Goal: Transaction & Acquisition: Subscribe to service/newsletter

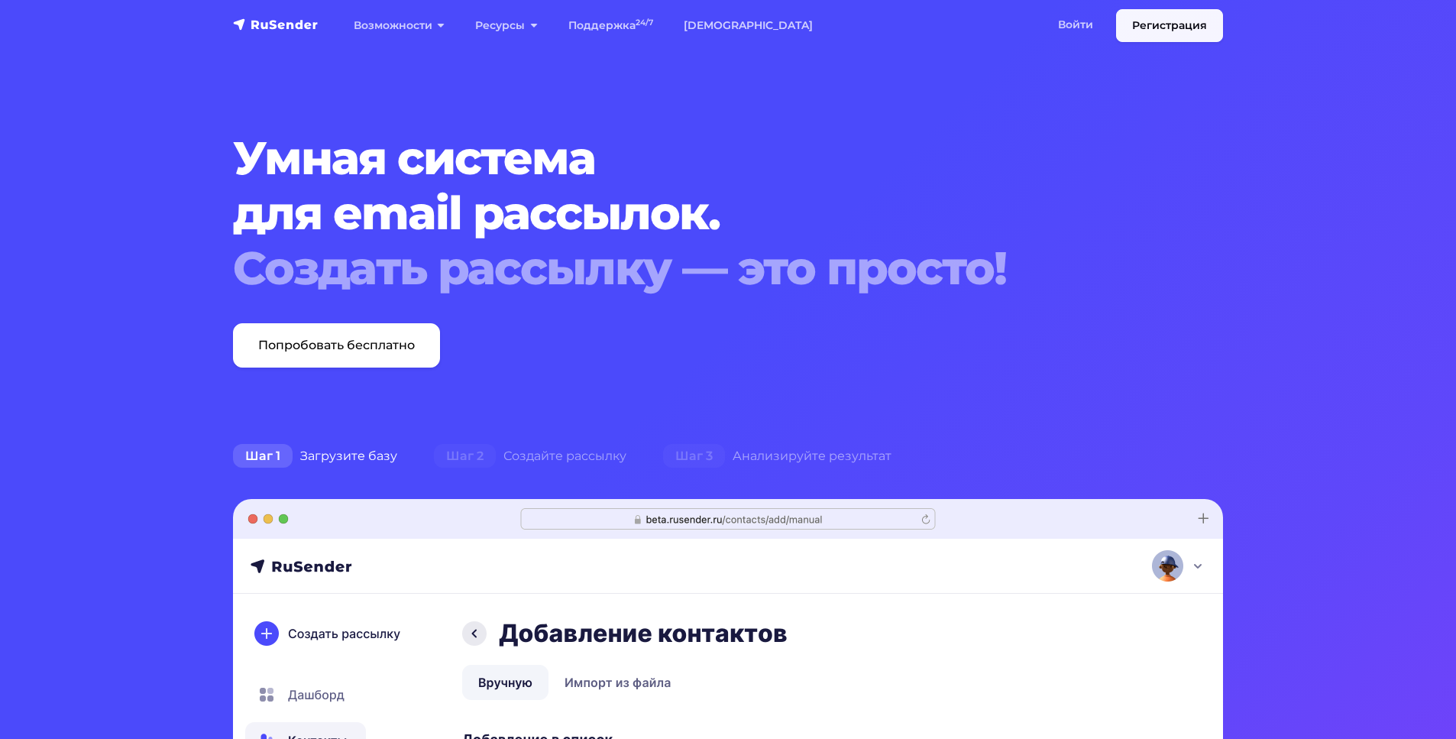
click at [1169, 29] on link "Регистрация" at bounding box center [1169, 25] width 107 height 33
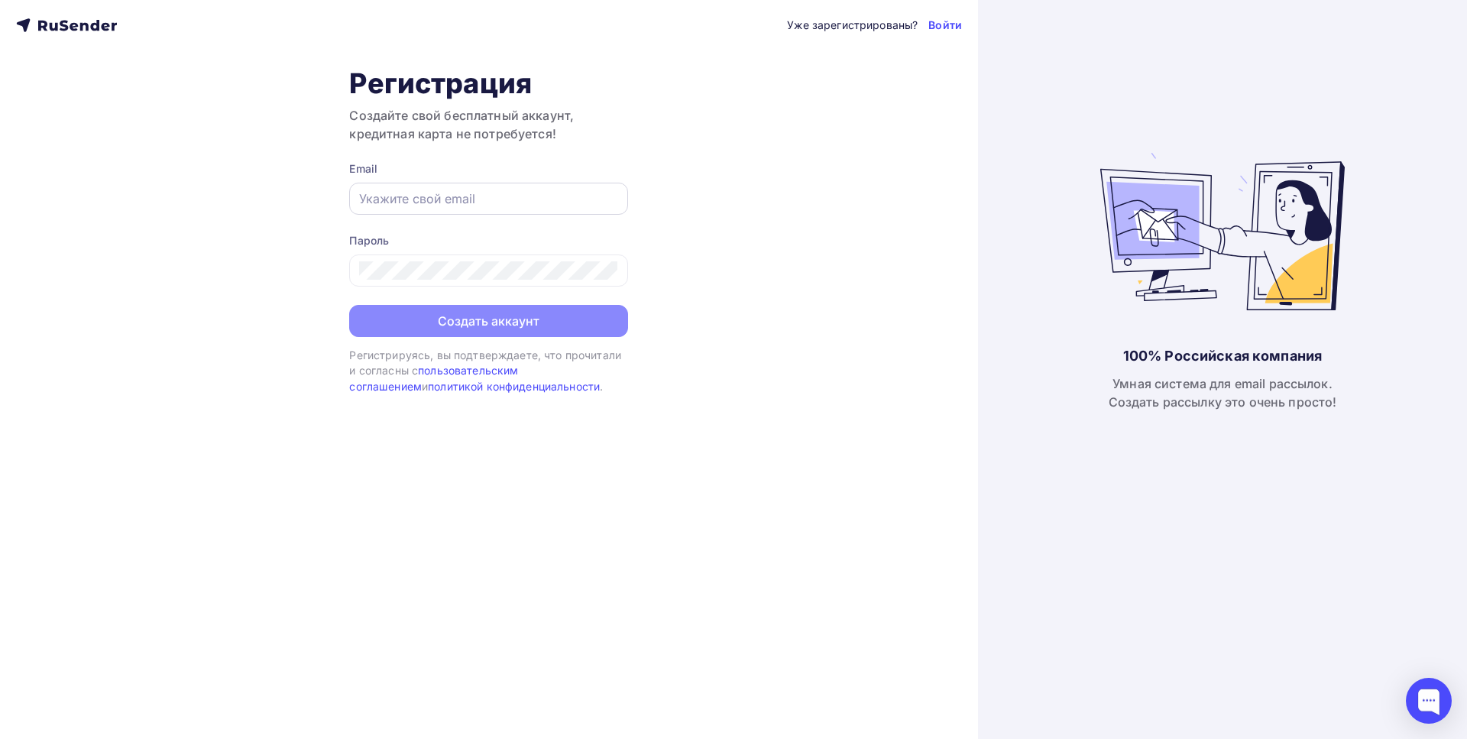
click at [478, 199] on input "text" at bounding box center [488, 198] width 259 height 18
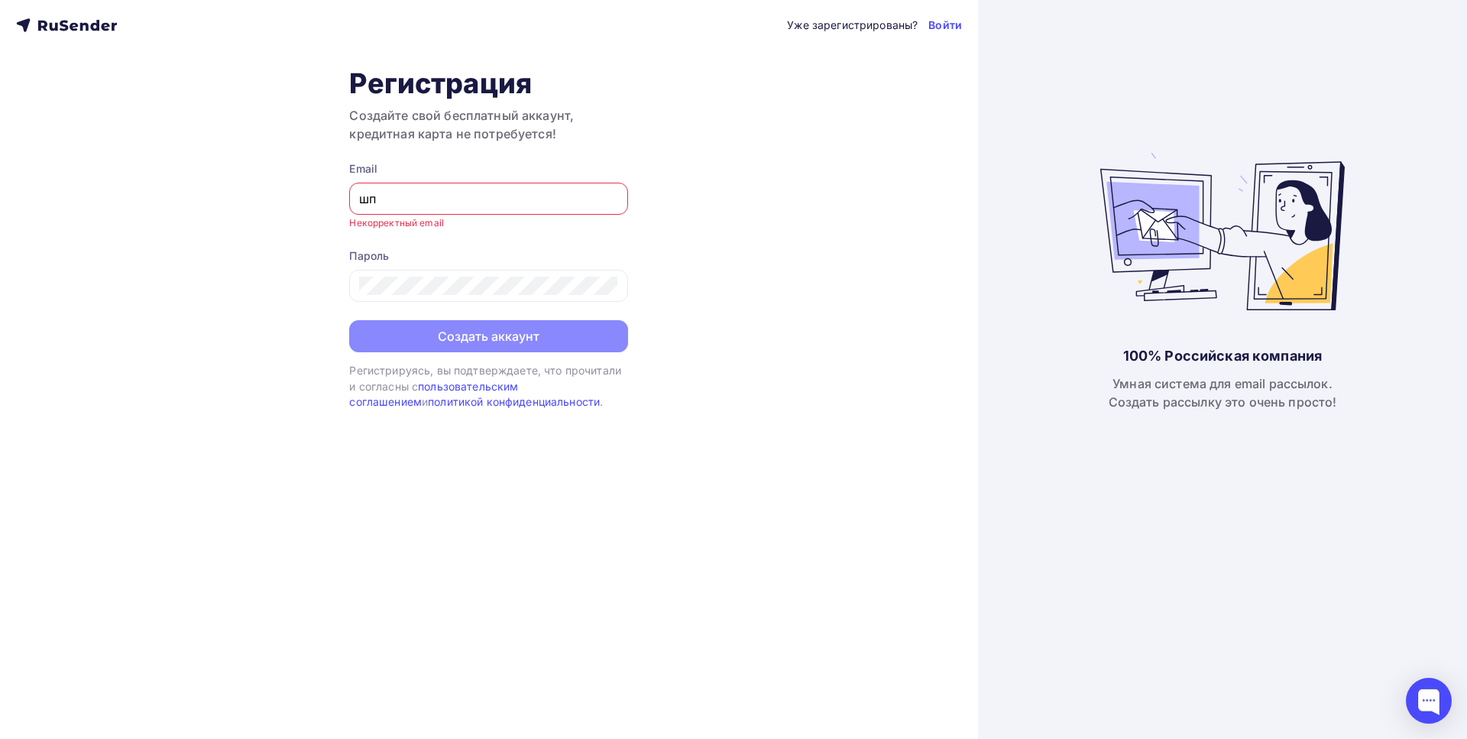
type input "ш"
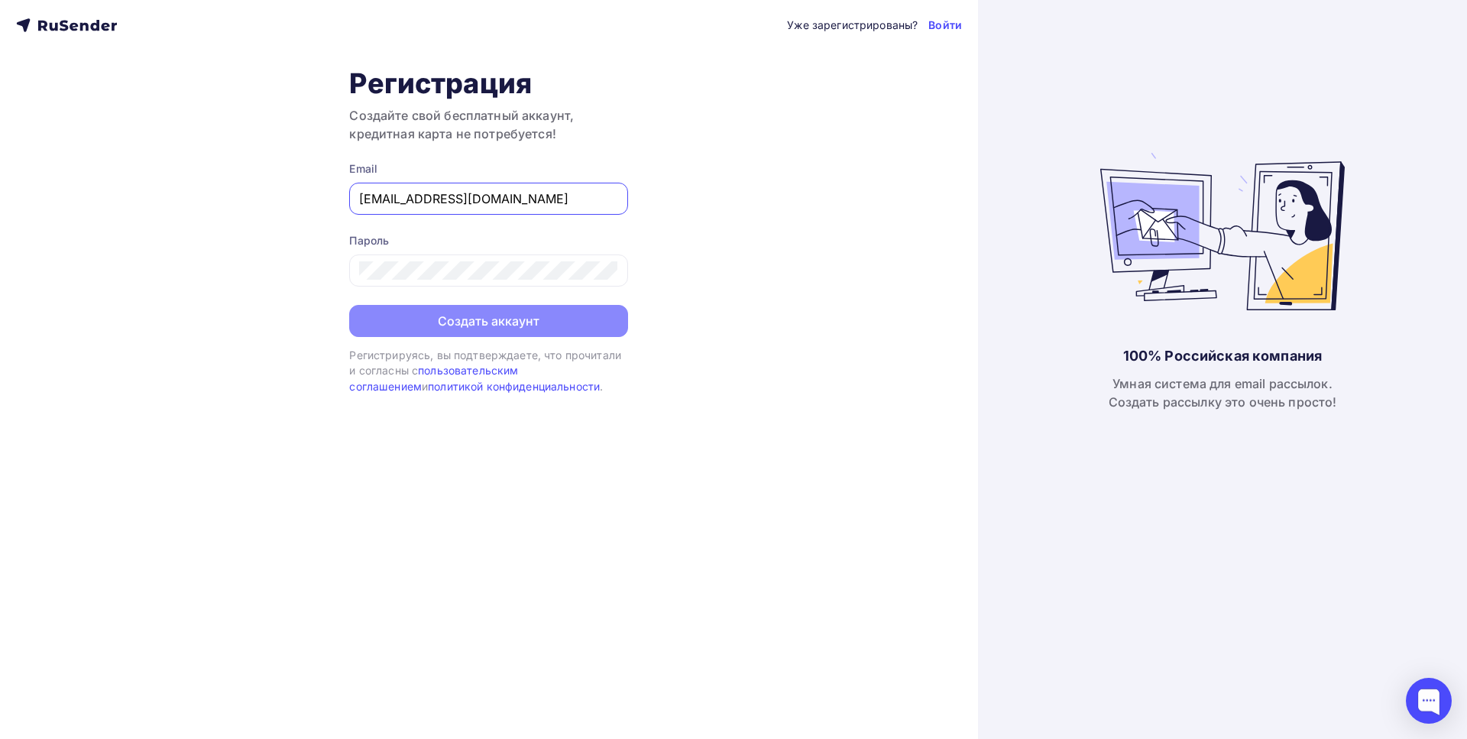
click at [508, 201] on input "[EMAIL_ADDRESS][DOMAIN_NAME]" at bounding box center [488, 198] width 259 height 18
click at [508, 202] on input "[EMAIL_ADDRESS][DOMAIN_NAME]" at bounding box center [488, 198] width 259 height 18
type input "[EMAIL_ADDRESS][DOMAIN_NAME]"
click at [545, 321] on button "Создать аккаунт" at bounding box center [488, 322] width 279 height 32
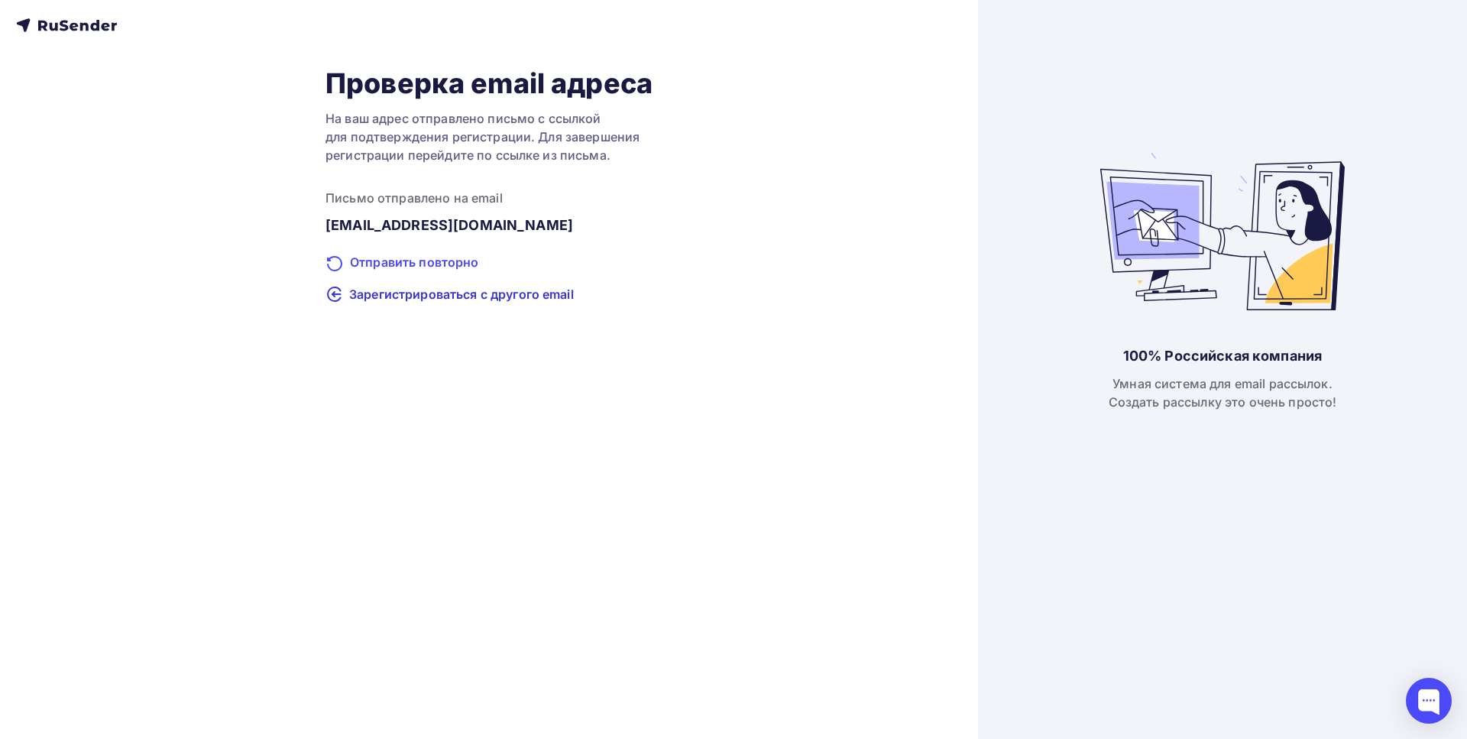
click at [385, 259] on div "Отправить повторно" at bounding box center [488, 263] width 327 height 20
click at [95, 25] on icon at bounding box center [66, 25] width 101 height 18
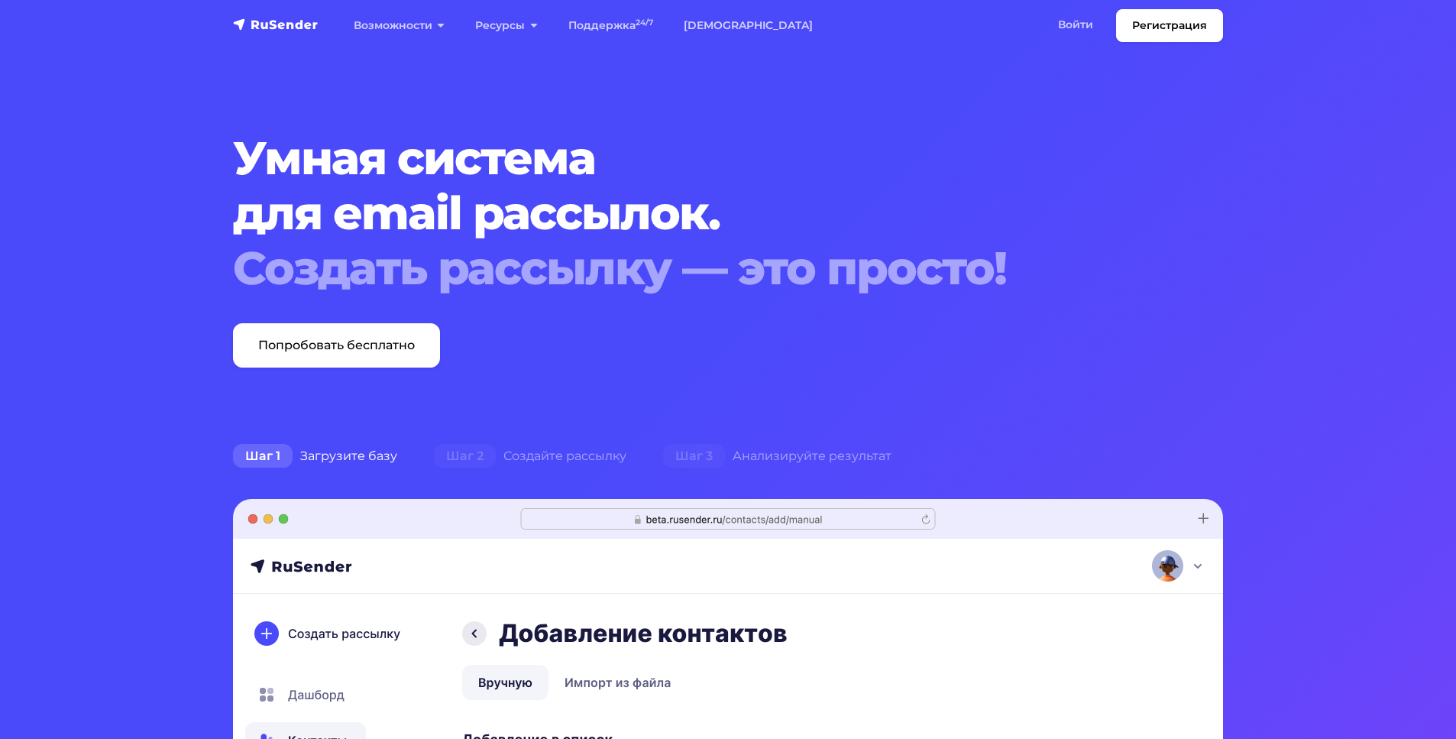
click at [810, 182] on h1 "Умная система для email рассылок. Создать рассылку — это просто!" at bounding box center [686, 213] width 906 height 165
click at [718, 27] on link "Тарифы" at bounding box center [748, 25] width 160 height 31
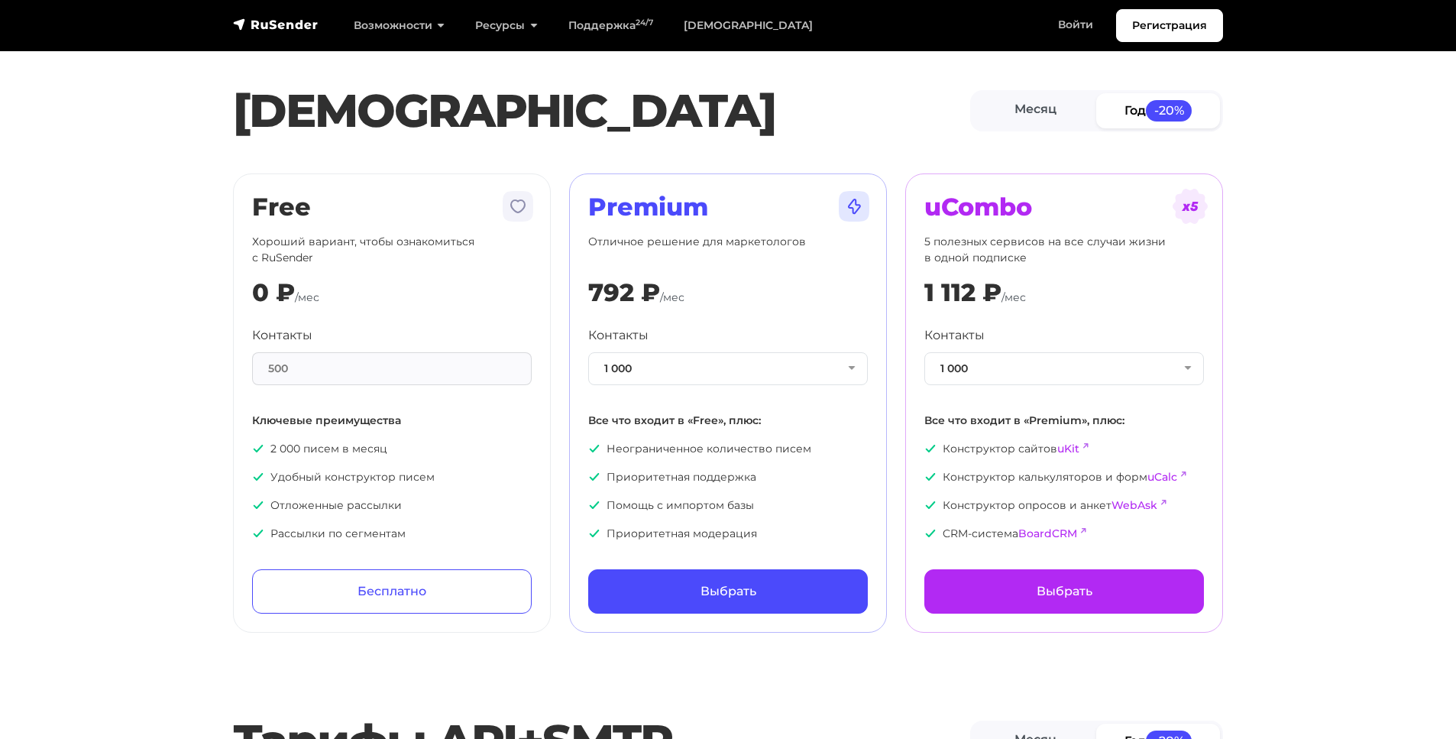
click at [373, 371] on div "500" at bounding box center [392, 368] width 280 height 33
click at [321, 361] on div "500" at bounding box center [392, 368] width 280 height 33
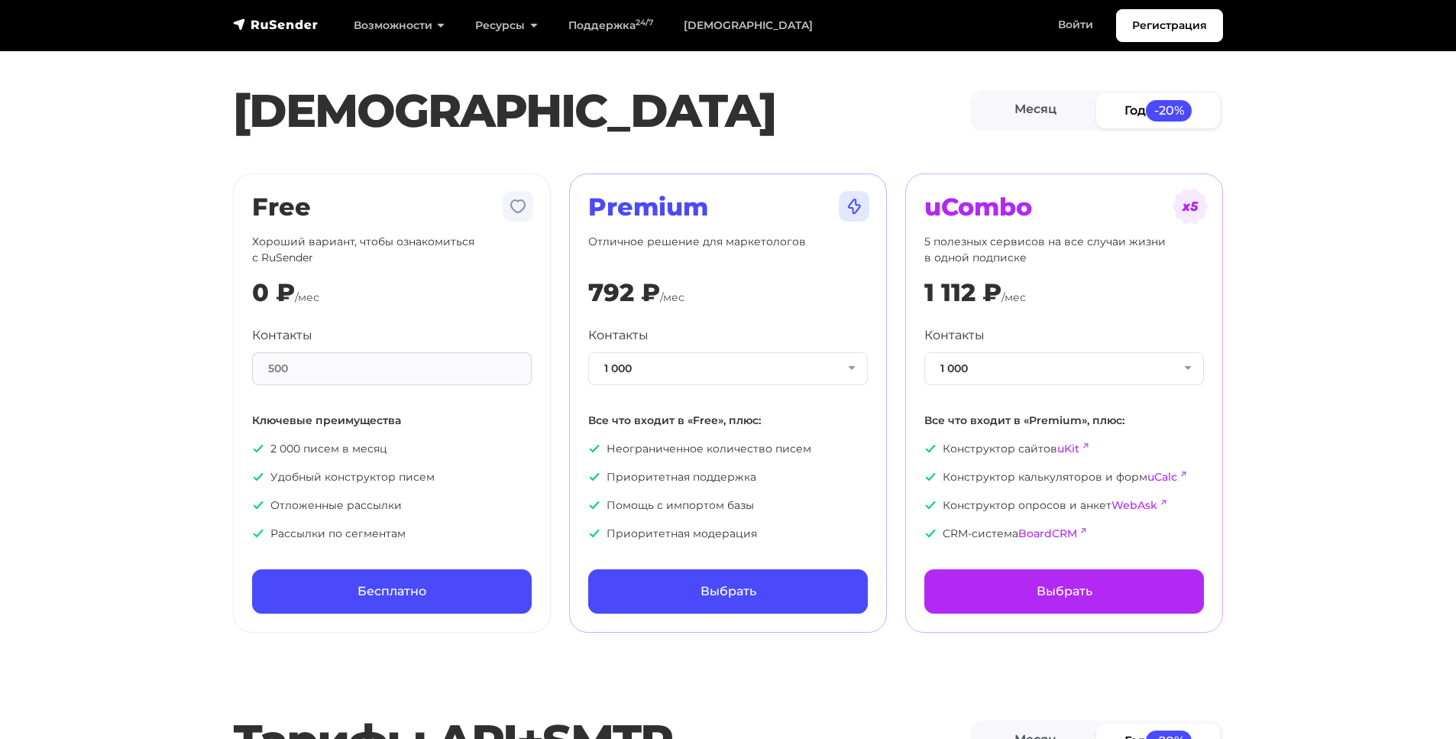
click at [432, 591] on link "Бесплатно" at bounding box center [392, 591] width 280 height 44
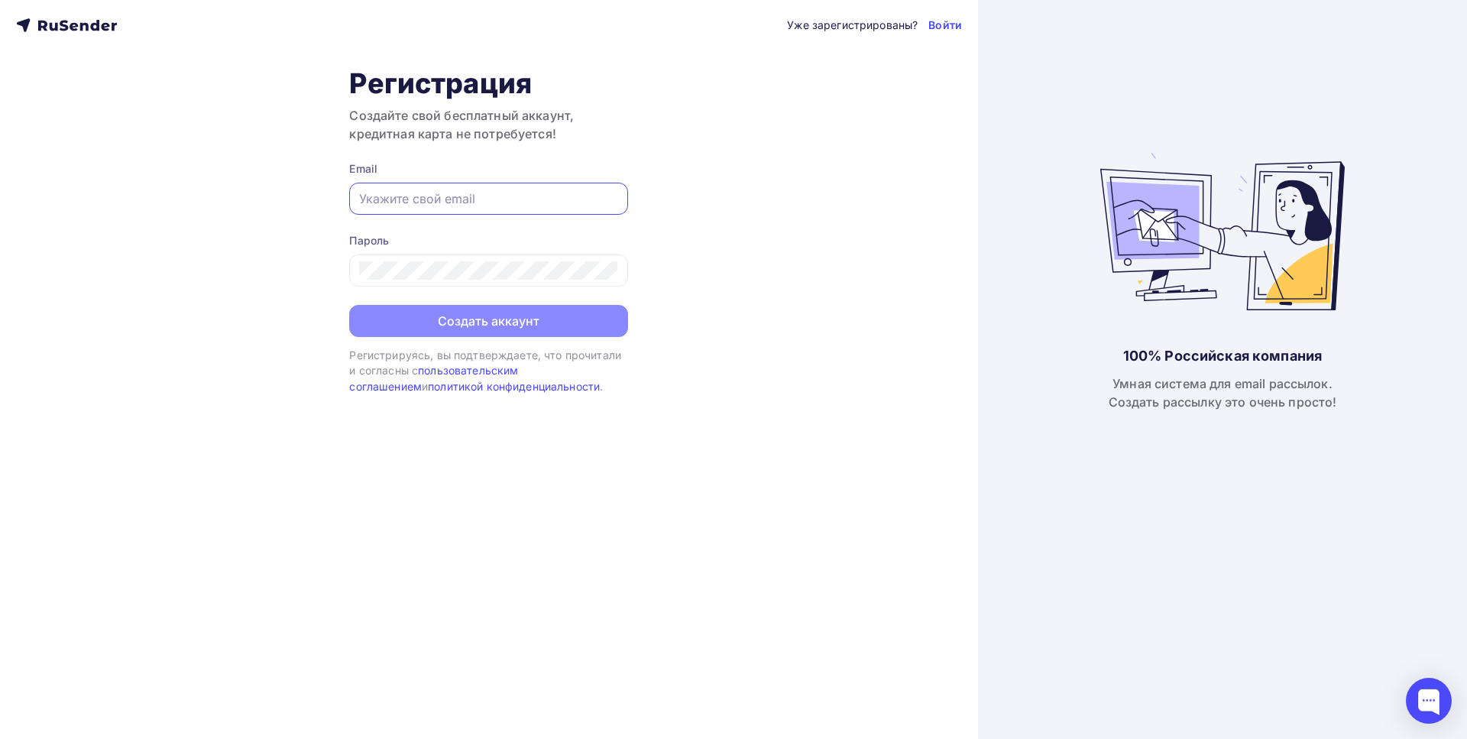
click at [513, 196] on input "text" at bounding box center [488, 198] width 259 height 18
type input "[EMAIL_ADDRESS][DOMAIN_NAME]"
click at [755, 247] on div "Уже зарегистрированы? Войти Регистрация Создайте свой бесплатный аккаунт, креди…" at bounding box center [489, 369] width 978 height 739
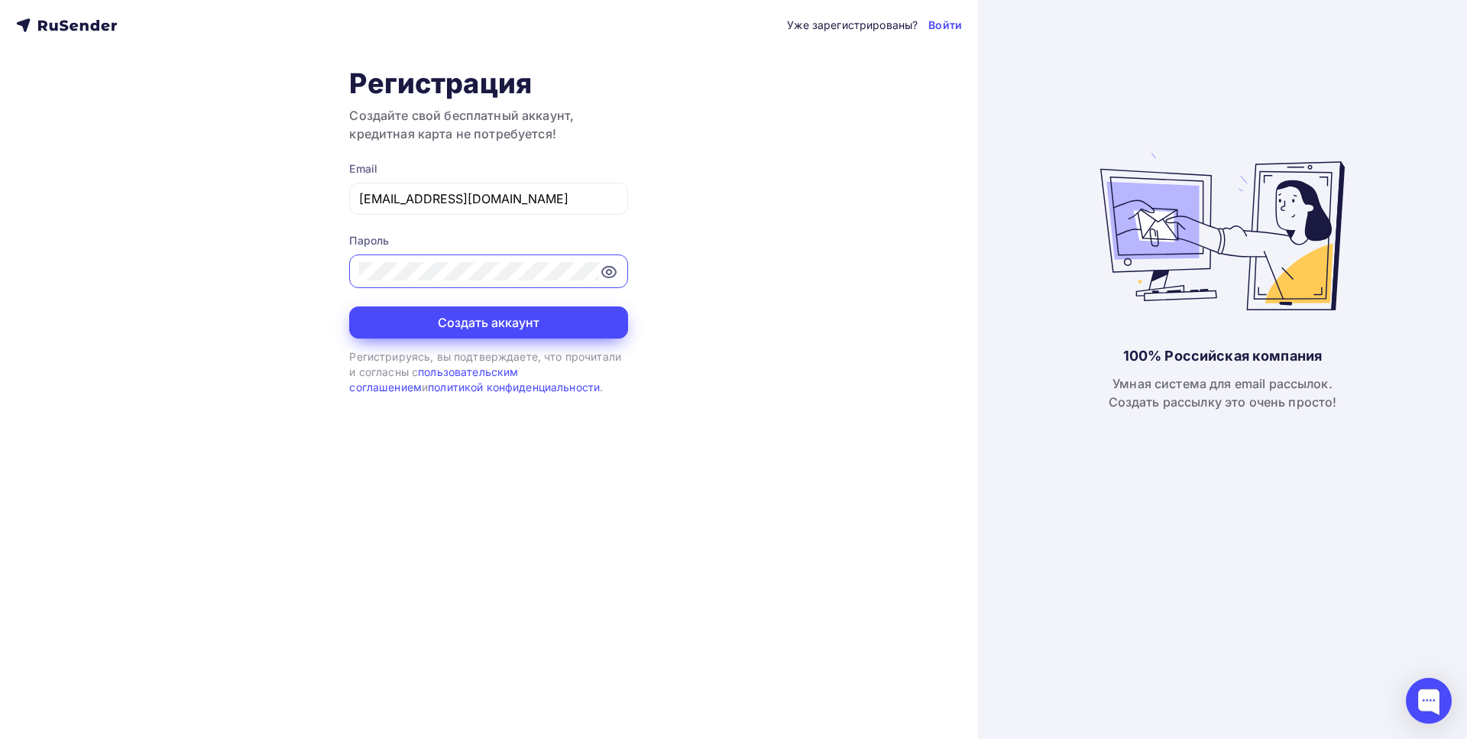
click at [574, 322] on button "Создать аккаунт" at bounding box center [488, 322] width 279 height 32
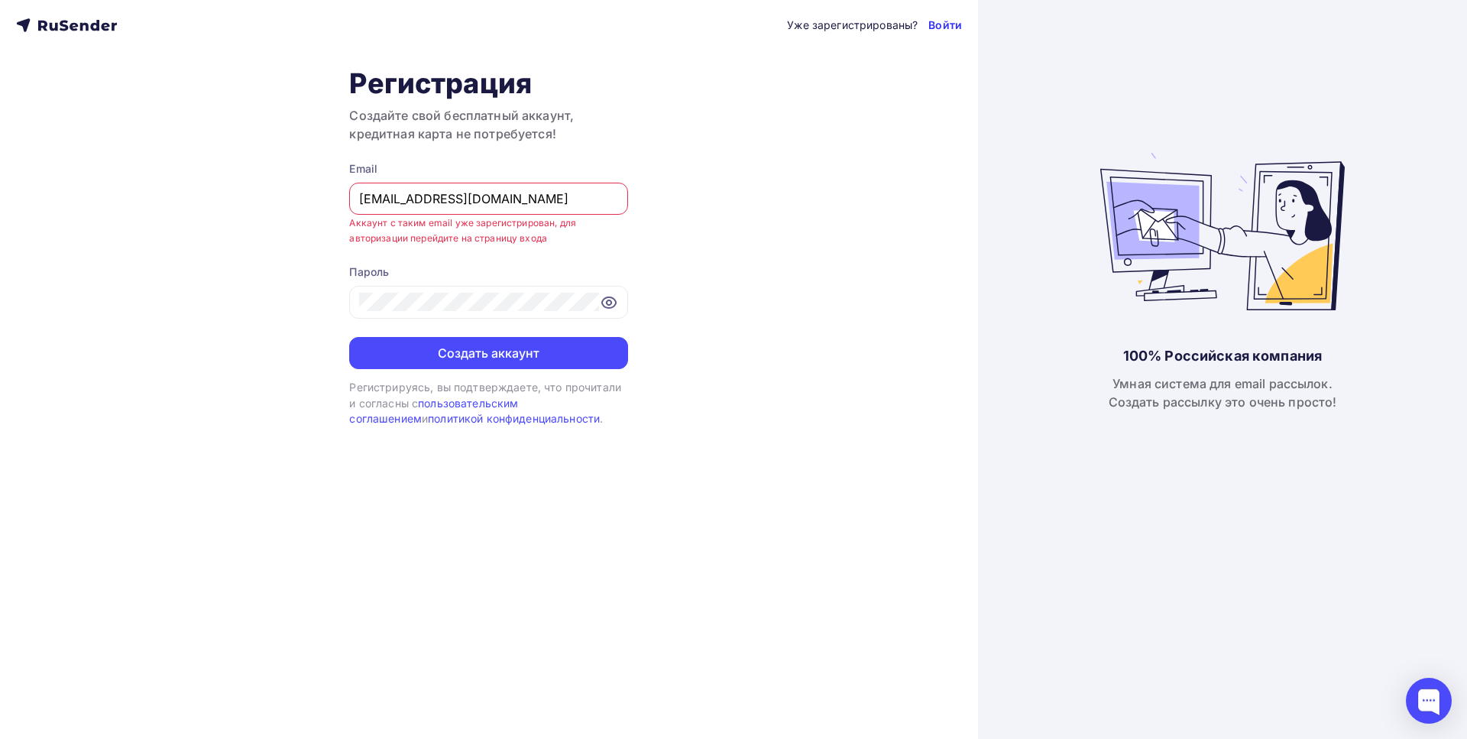
click at [953, 27] on link "Войти" at bounding box center [945, 25] width 34 height 15
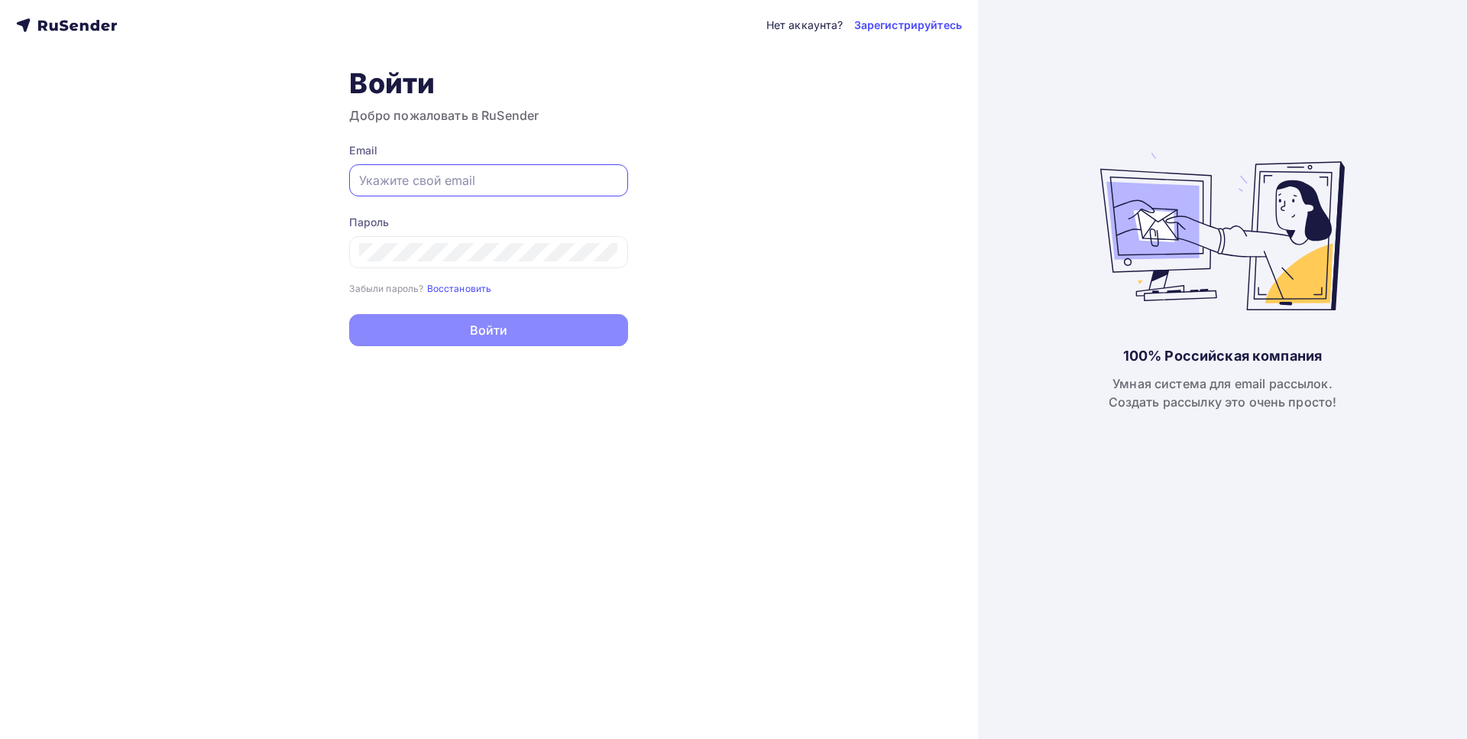
click at [517, 177] on input "text" at bounding box center [488, 180] width 259 height 18
type input "[EMAIL_ADDRESS][DOMAIN_NAME]"
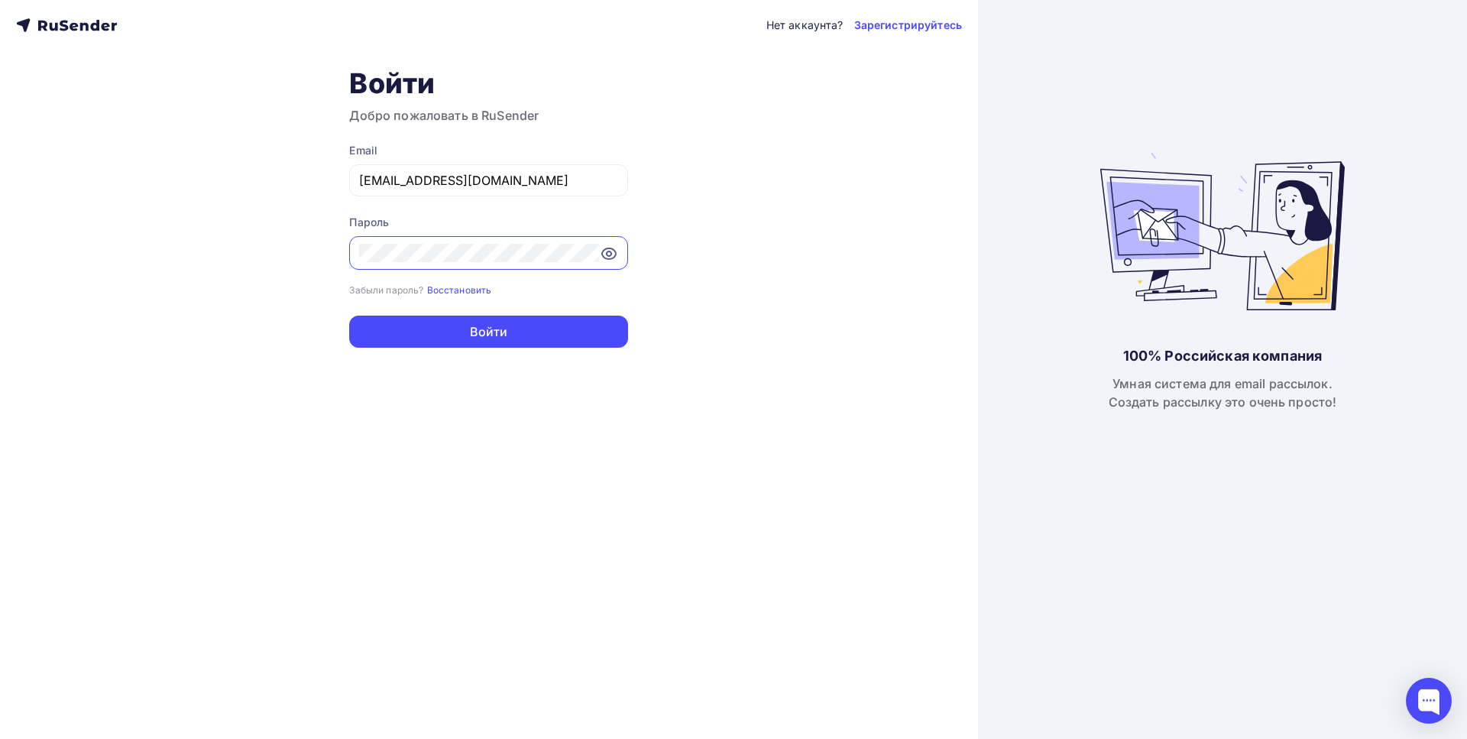
click at [488, 332] on button "Войти" at bounding box center [488, 331] width 279 height 32
click at [501, 329] on button "Войти" at bounding box center [488, 331] width 279 height 32
click at [549, 330] on button "Войти" at bounding box center [488, 331] width 279 height 32
click at [622, 255] on div at bounding box center [488, 253] width 279 height 34
click at [606, 253] on icon at bounding box center [608, 253] width 5 height 5
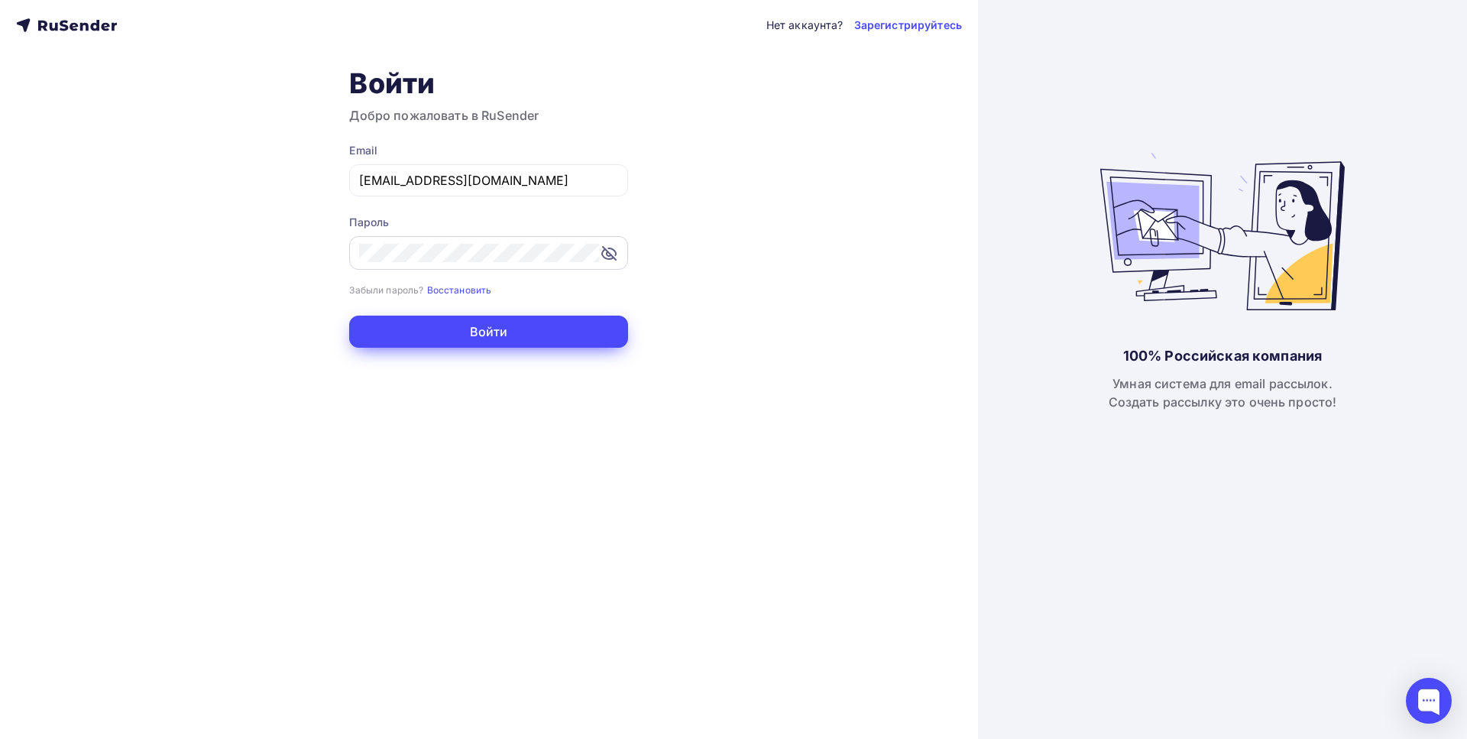
click at [539, 319] on button "Войти" at bounding box center [488, 331] width 279 height 32
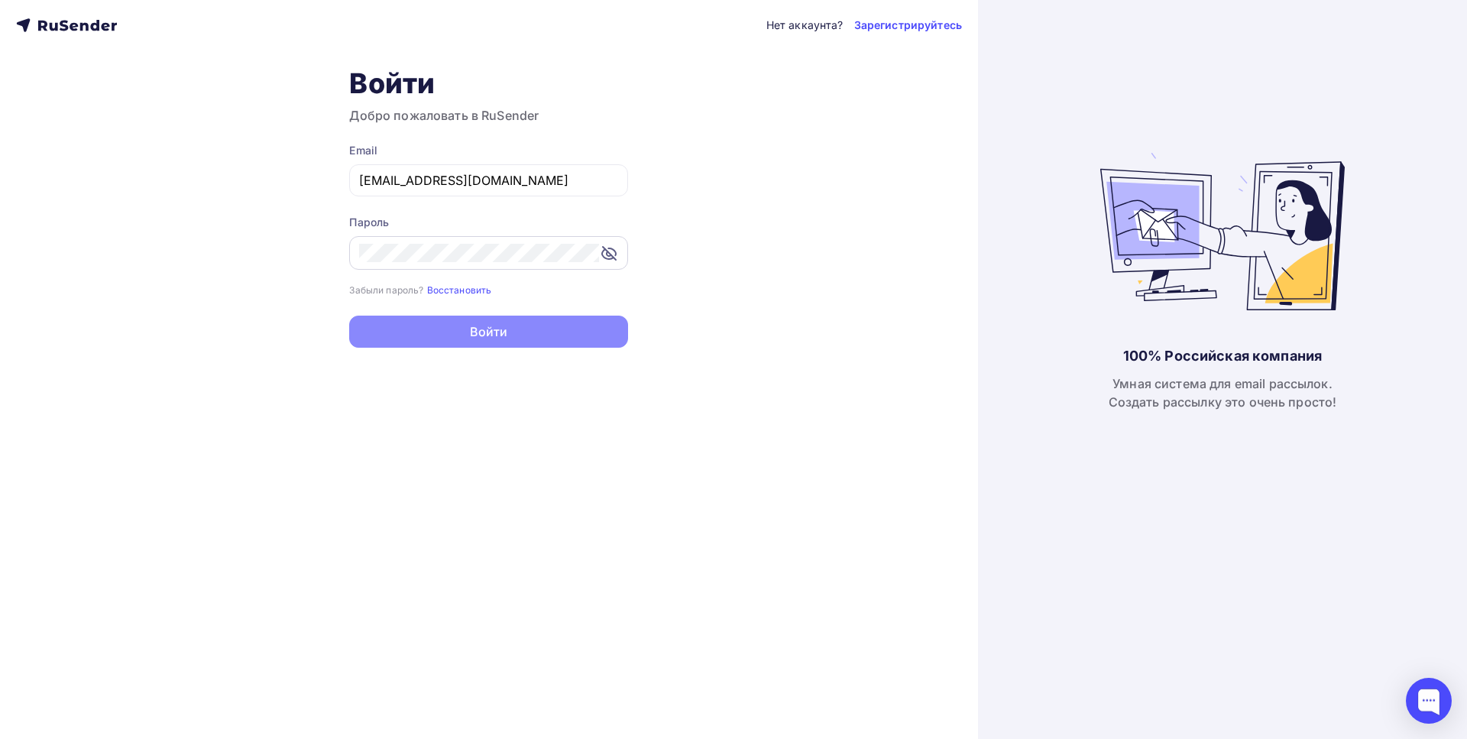
click at [745, 318] on div "Нет аккаунта? Зарегистрируйтесь Войти Добро пожаловать в RuSender Email [EMAIL_…" at bounding box center [489, 369] width 978 height 739
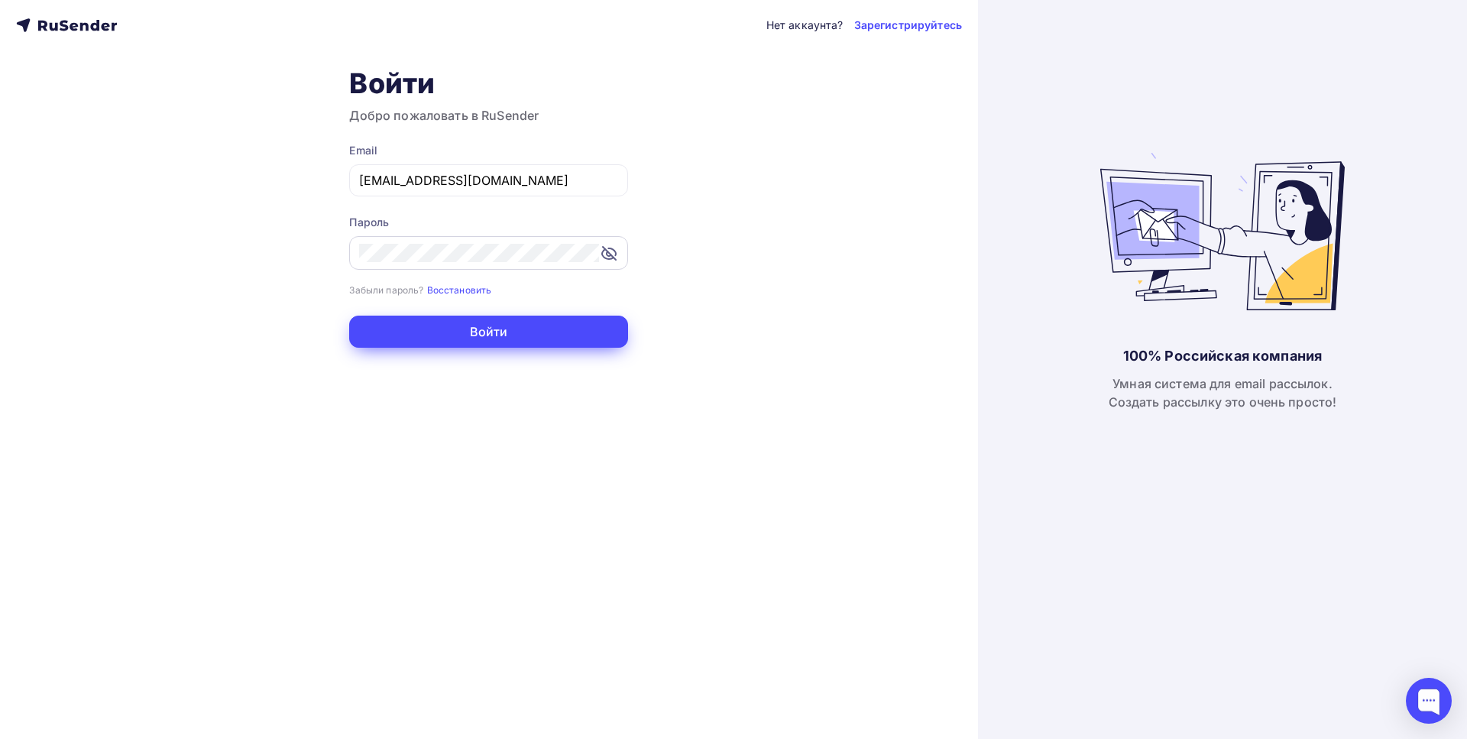
click at [548, 343] on button "Войти" at bounding box center [488, 331] width 279 height 32
click at [456, 293] on small "Восстановить" at bounding box center [459, 289] width 65 height 11
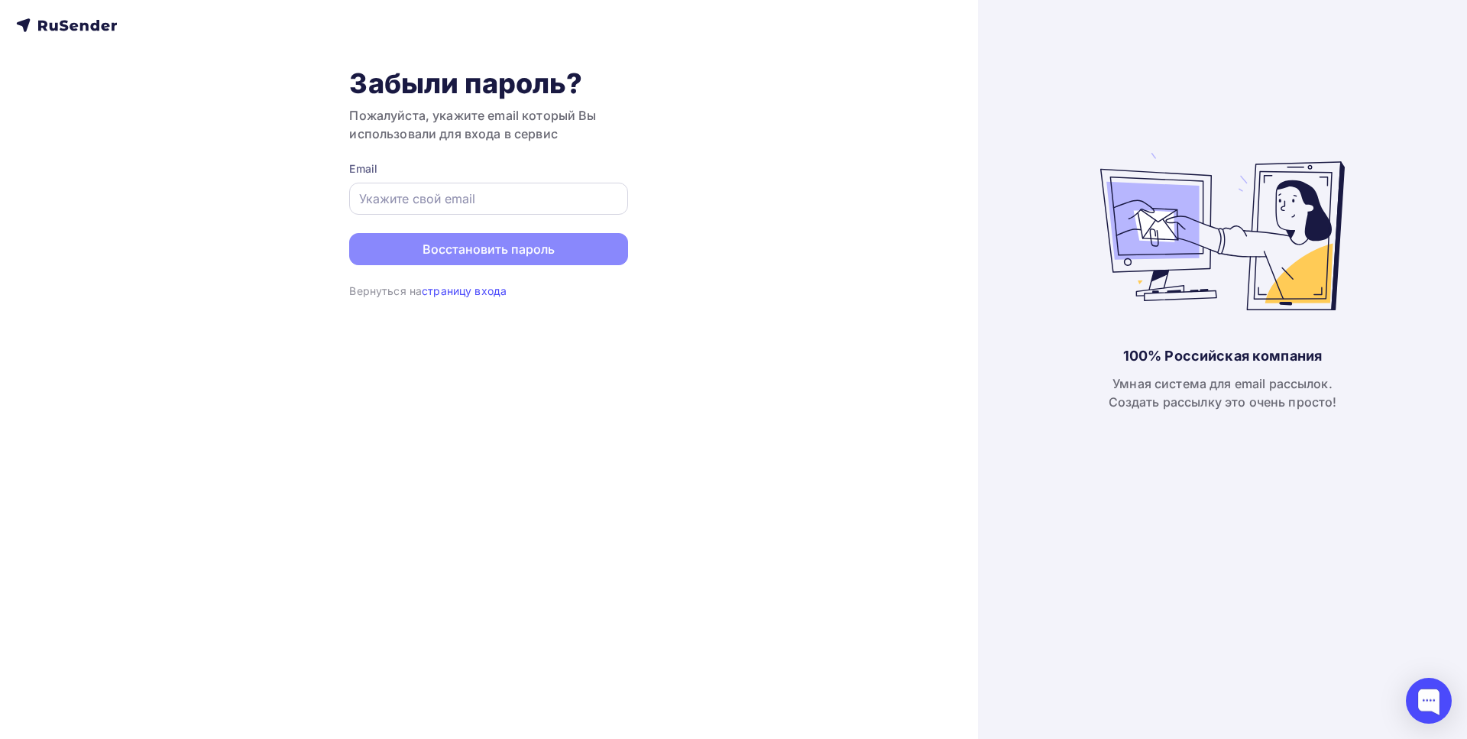
click at [458, 196] on input "text" at bounding box center [488, 198] width 259 height 18
paste input "[EMAIL_ADDRESS][DOMAIN_NAME]"
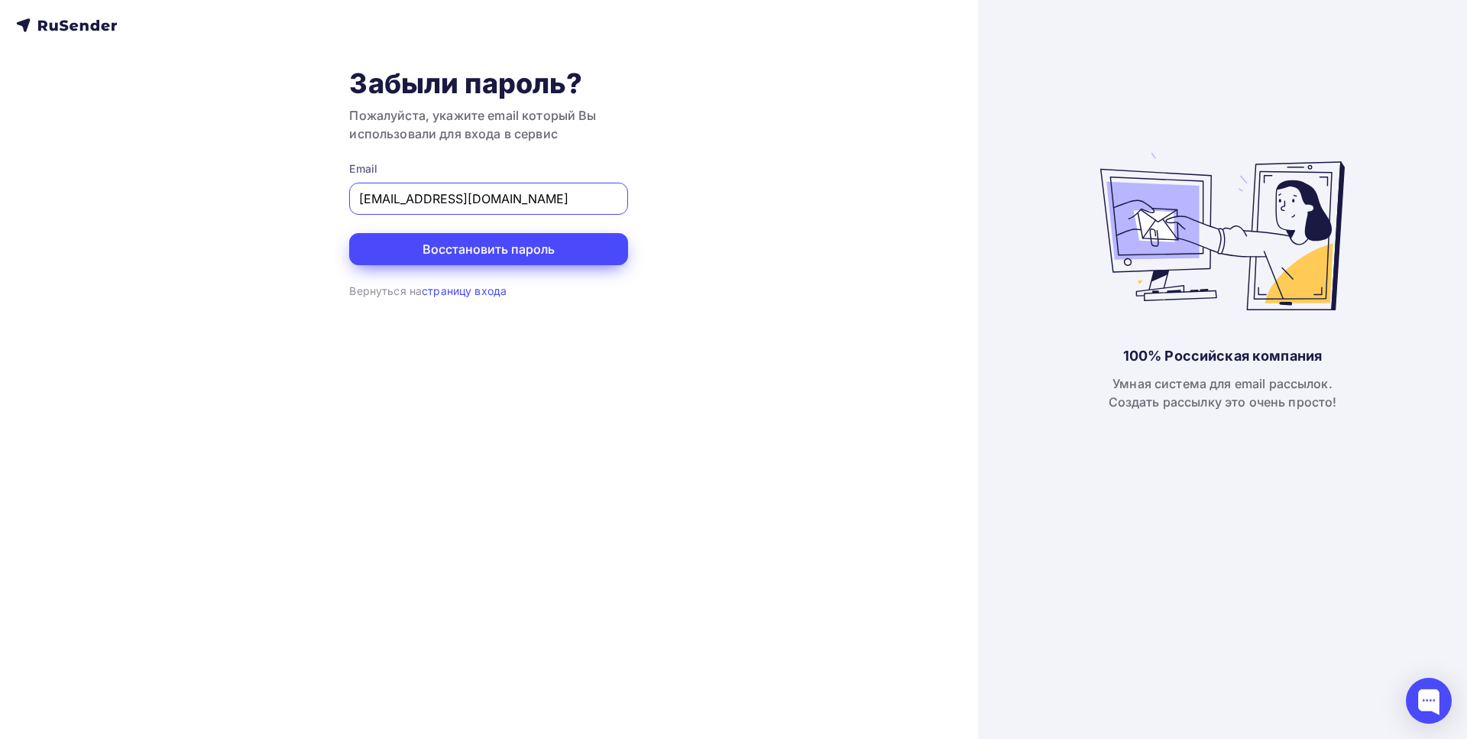
type input "[EMAIL_ADDRESS][DOMAIN_NAME]"
click at [451, 261] on button "Восстановить пароль" at bounding box center [488, 249] width 279 height 32
